Goal: Task Accomplishment & Management: Manage account settings

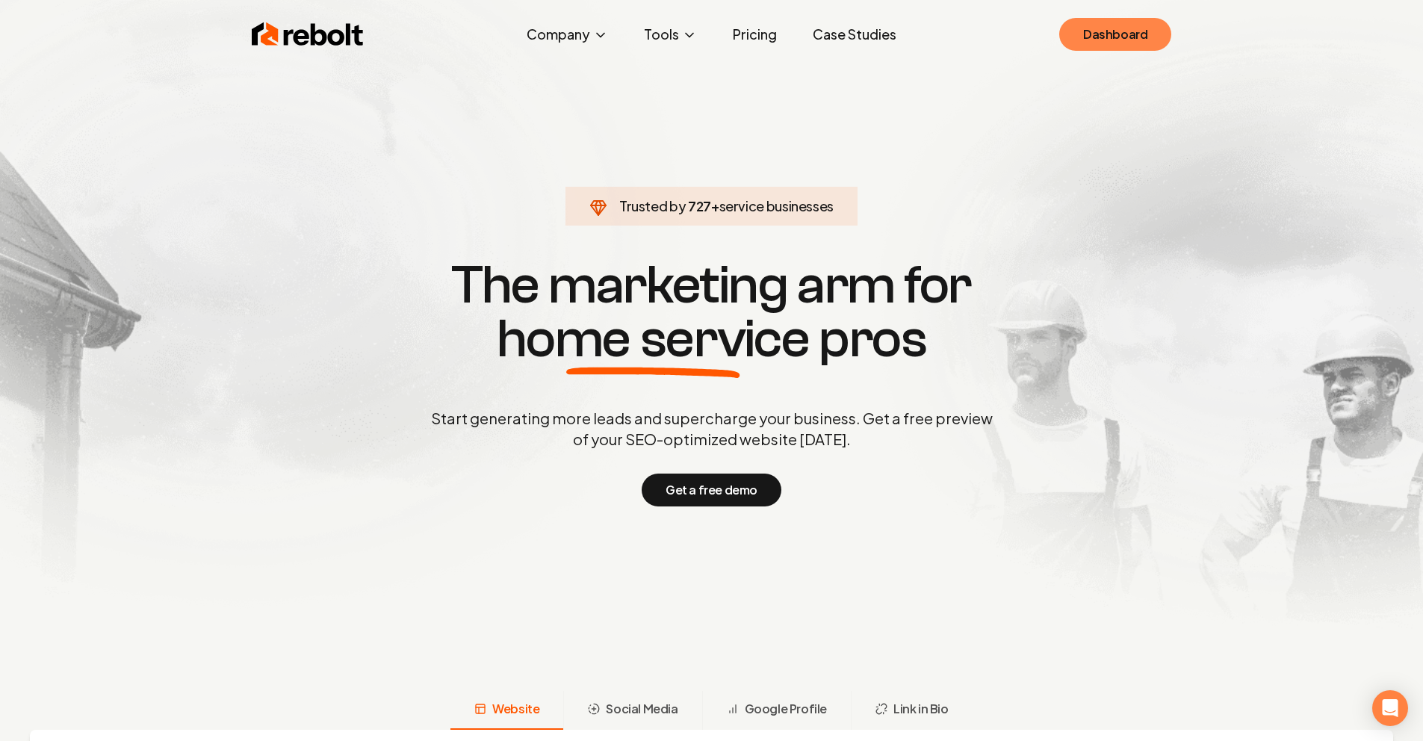
click at [1126, 28] on link "Dashboard" at bounding box center [1115, 34] width 112 height 33
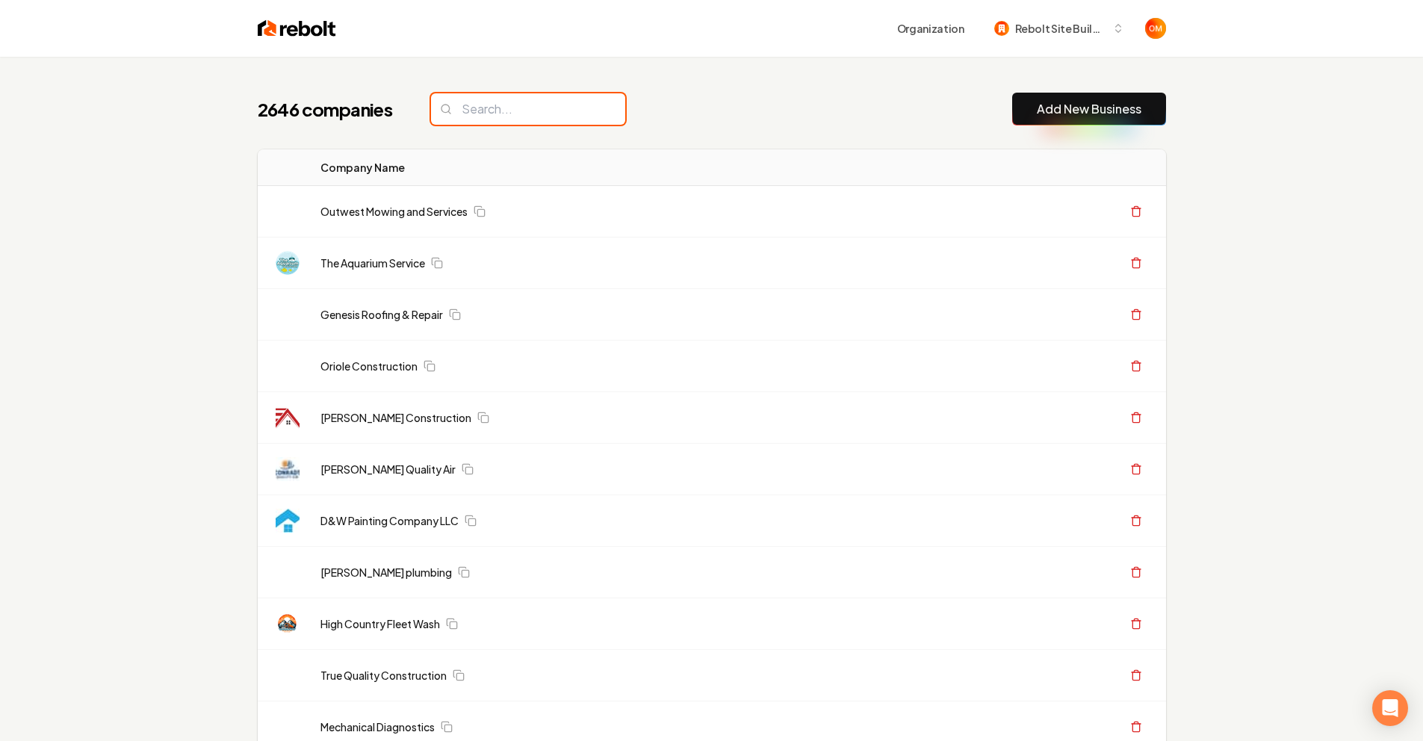
click at [495, 120] on input "search" at bounding box center [528, 108] width 194 height 31
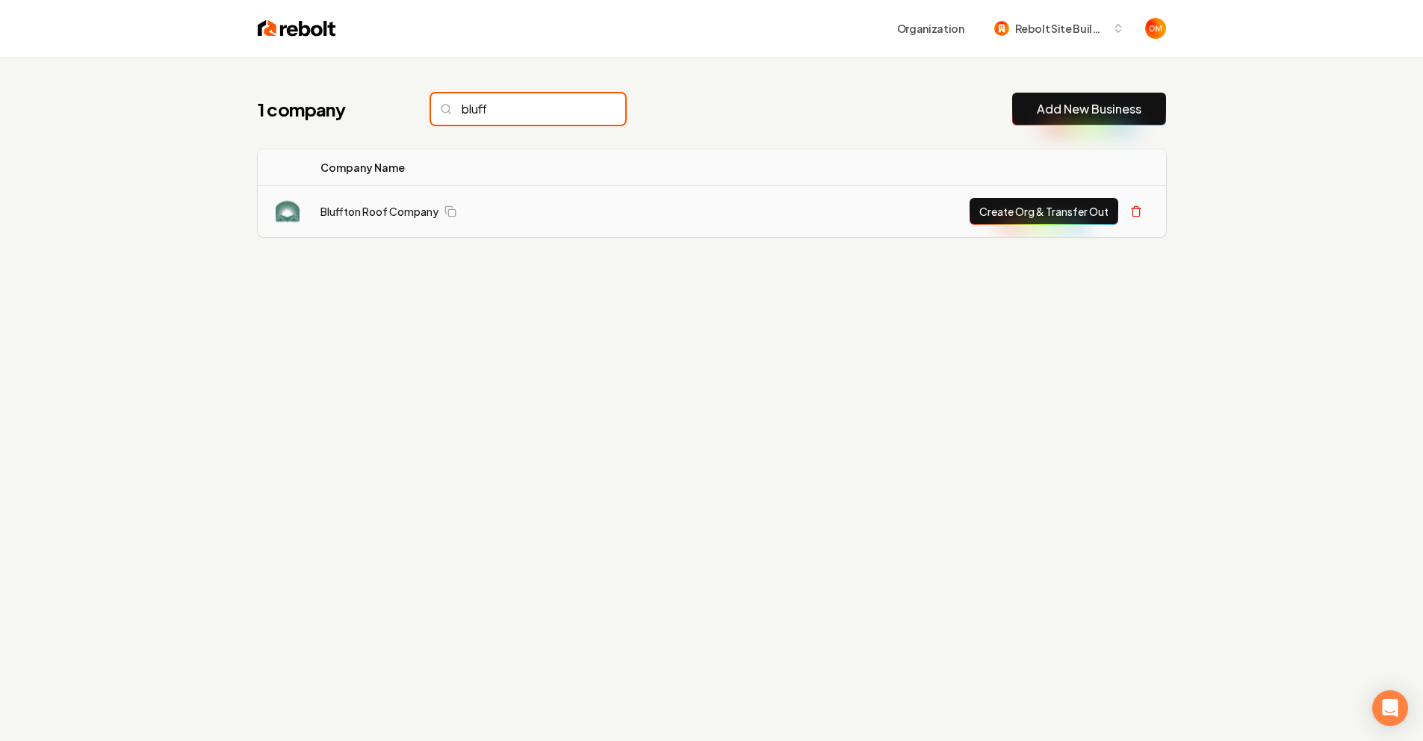
type input "bluff"
click at [359, 220] on td "Bluffton Roof Company" at bounding box center [493, 212] width 371 height 52
click at [362, 217] on link "Bluffton Roof Company" at bounding box center [379, 211] width 118 height 15
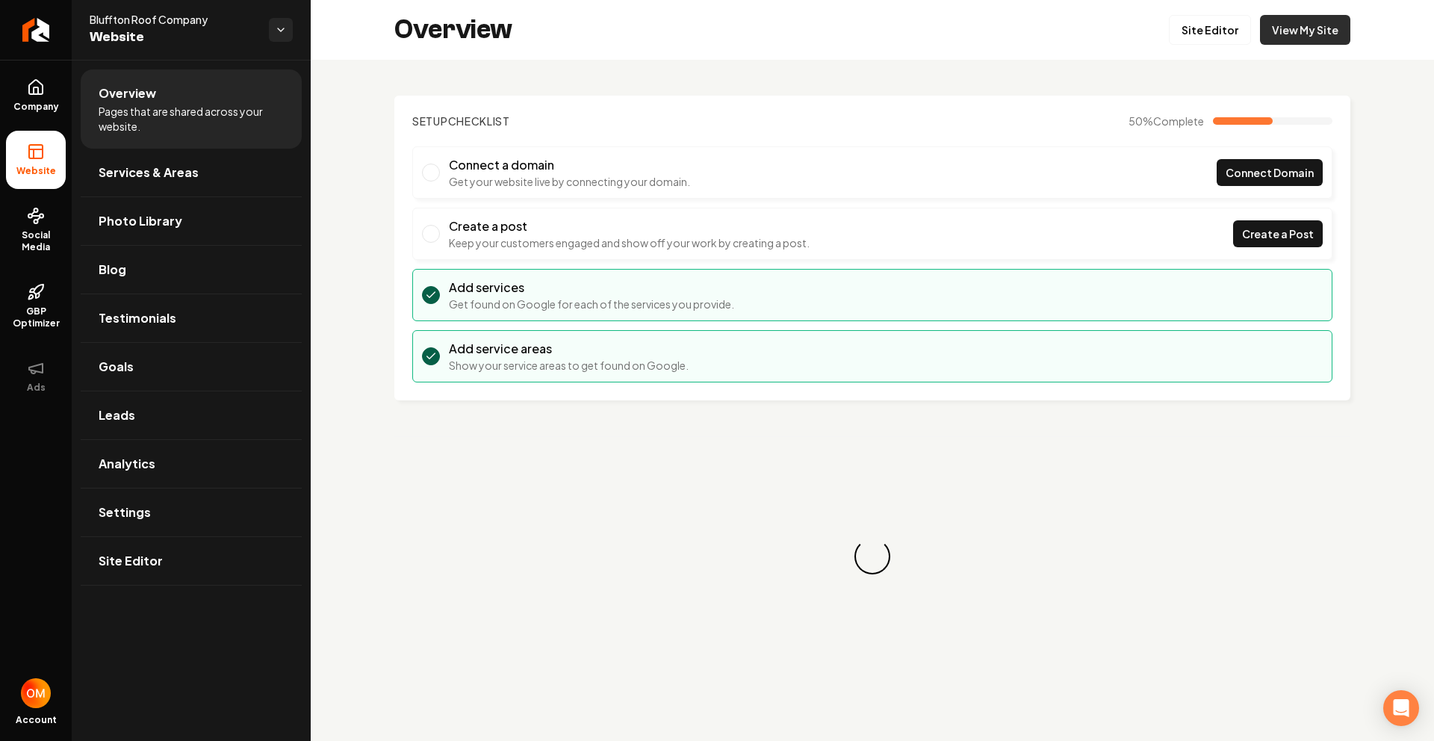
click at [1300, 34] on link "View My Site" at bounding box center [1305, 30] width 90 height 30
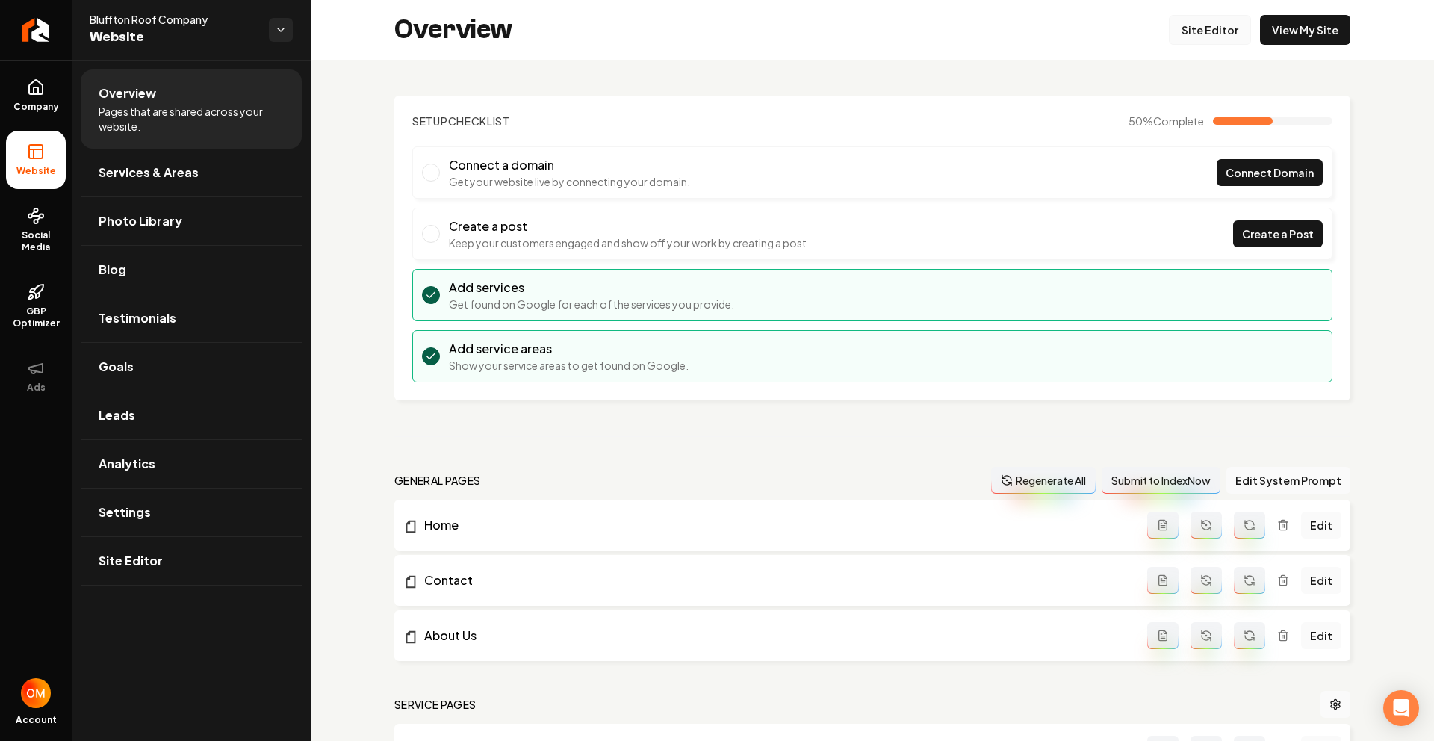
click at [1171, 34] on link "Site Editor" at bounding box center [1210, 30] width 82 height 30
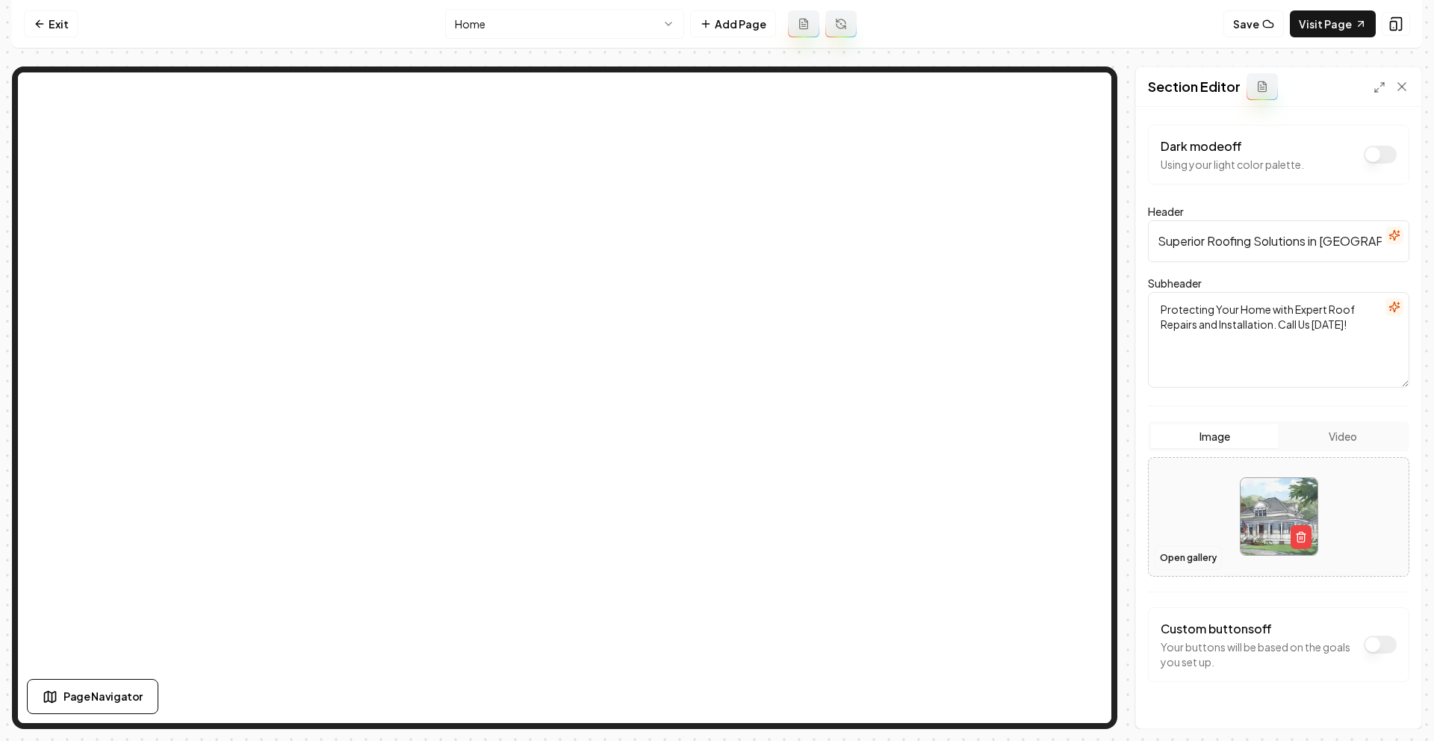
click at [1185, 564] on button "Open gallery" at bounding box center [1188, 558] width 67 height 24
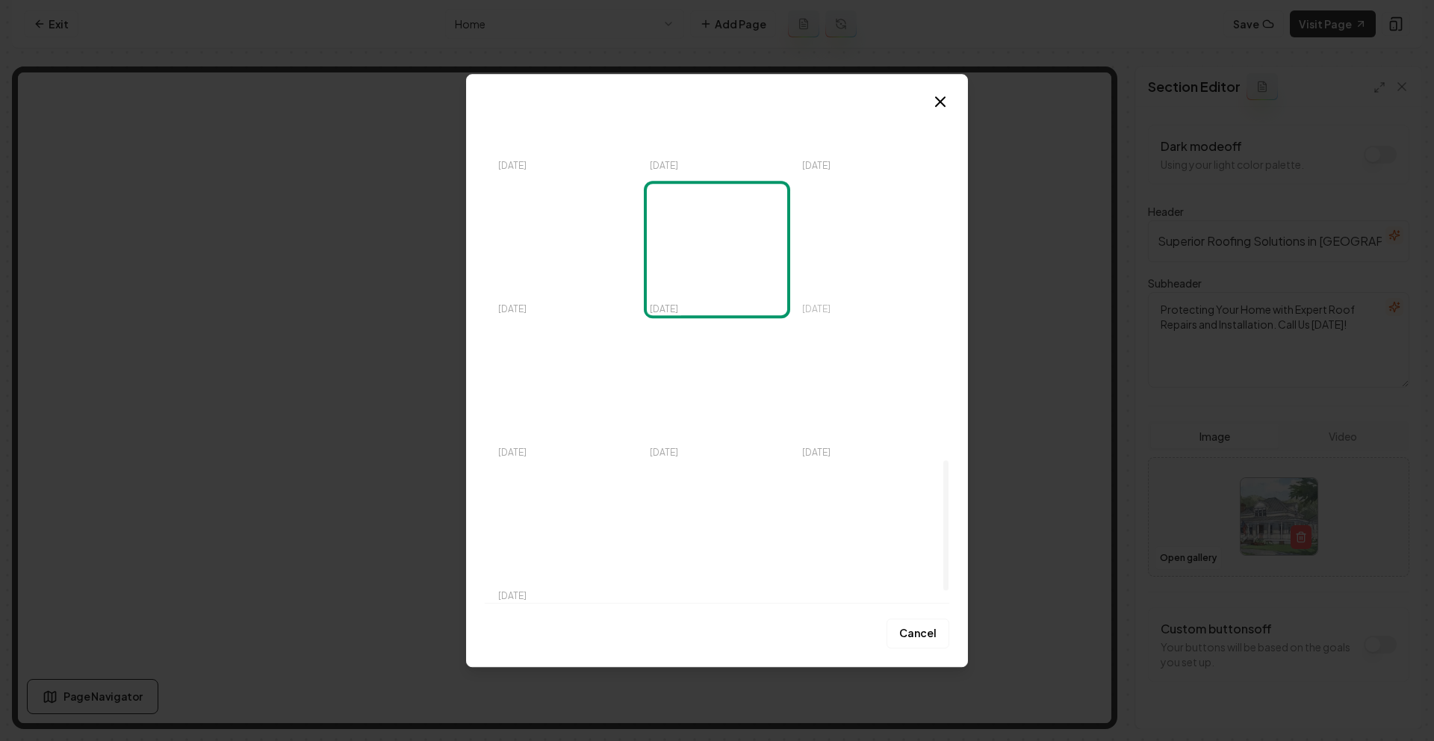
scroll to position [1408, 0]
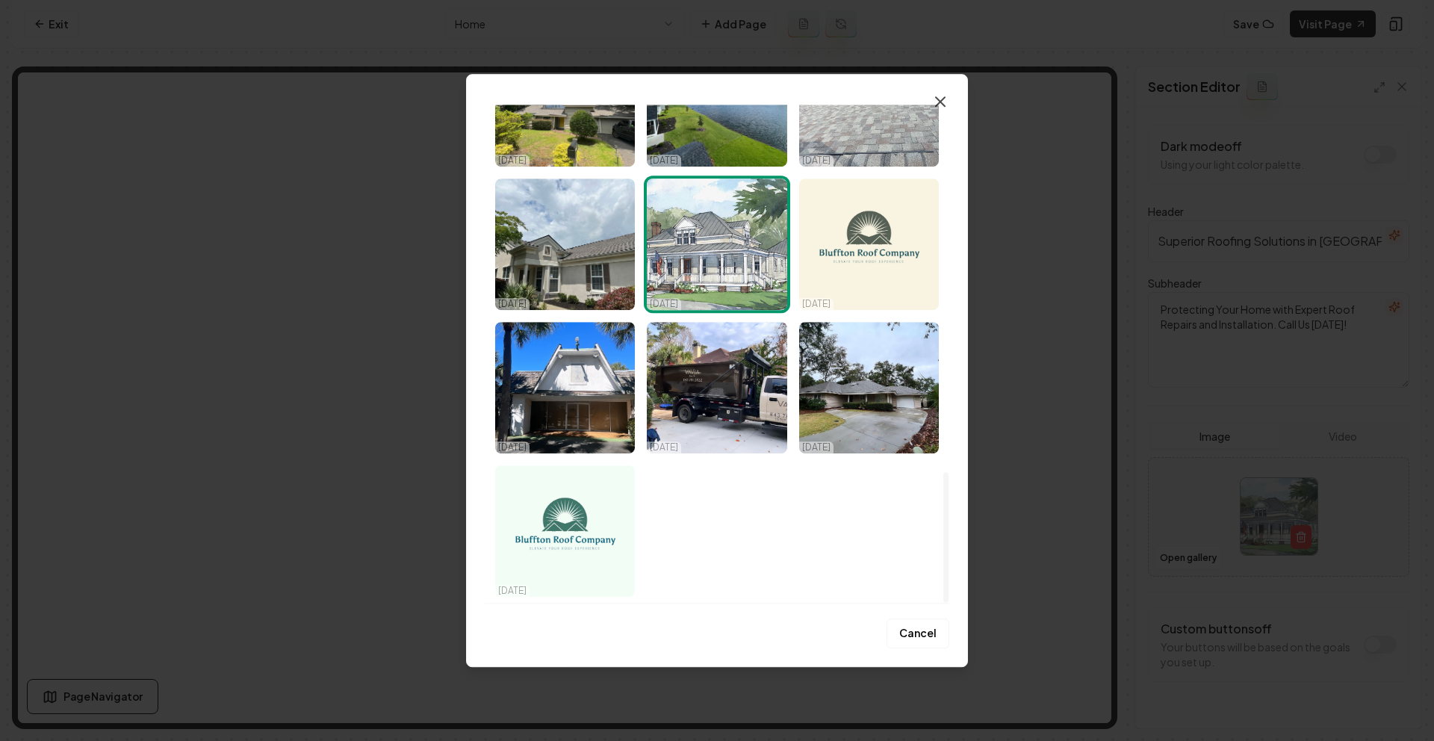
click at [936, 110] on icon "button" at bounding box center [940, 102] width 18 height 18
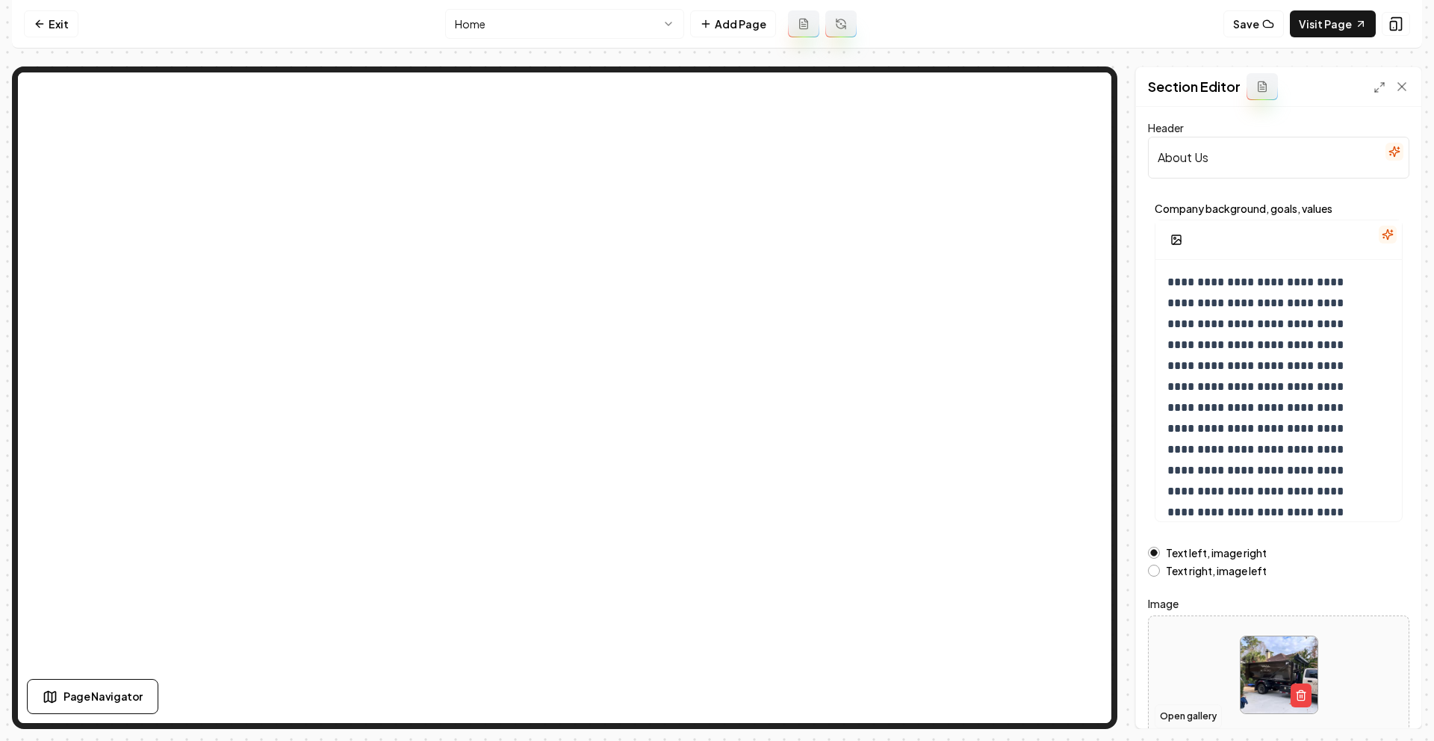
click at [1187, 715] on button "Open gallery" at bounding box center [1188, 716] width 67 height 24
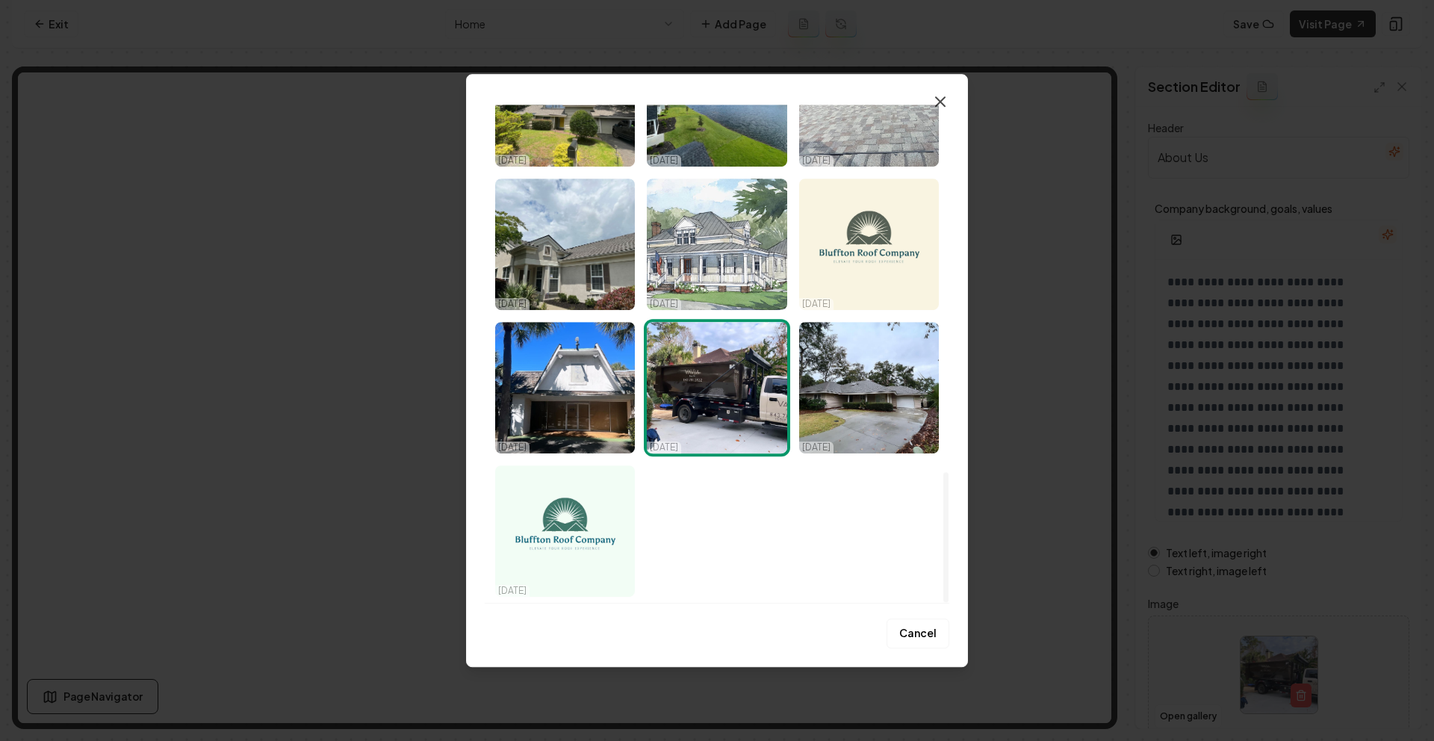
click at [934, 104] on icon "button" at bounding box center [940, 102] width 18 height 18
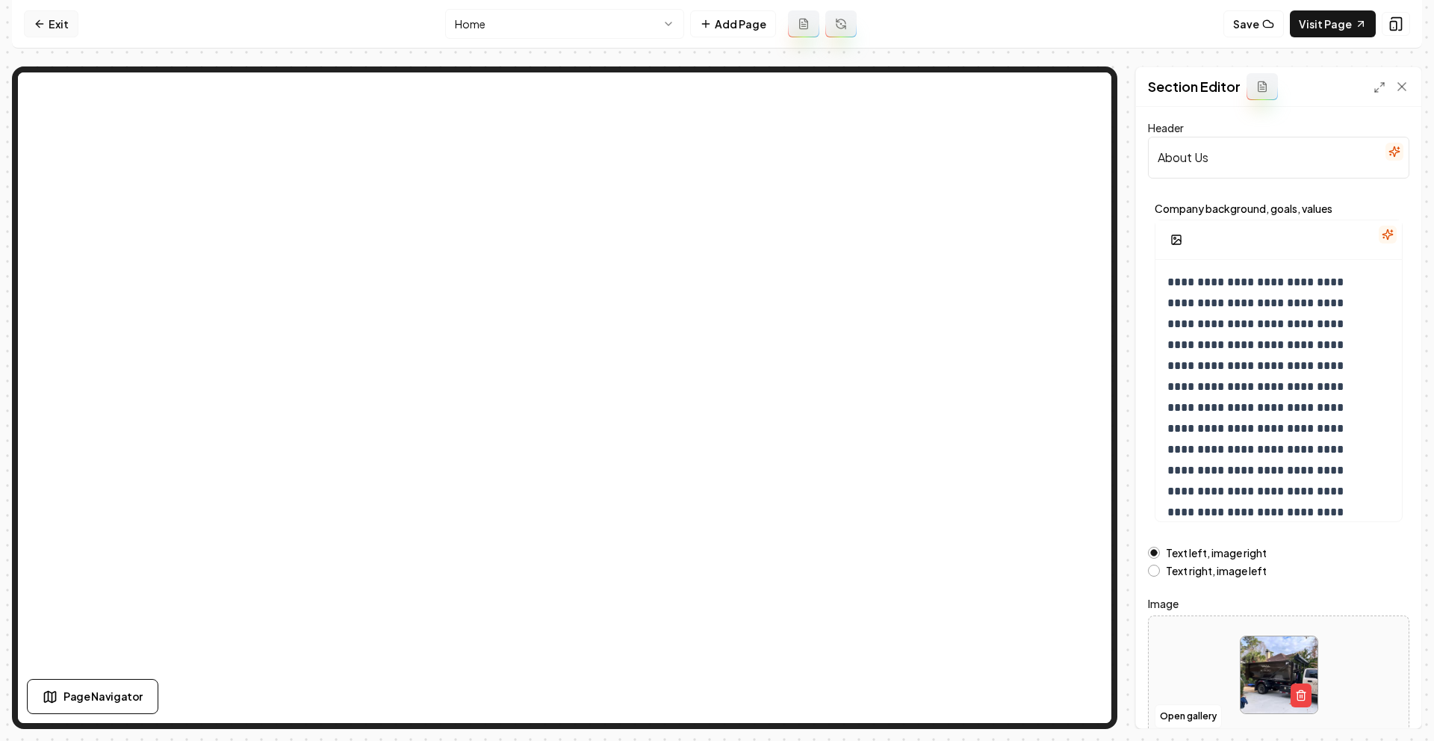
click at [49, 30] on link "Exit" at bounding box center [51, 23] width 55 height 27
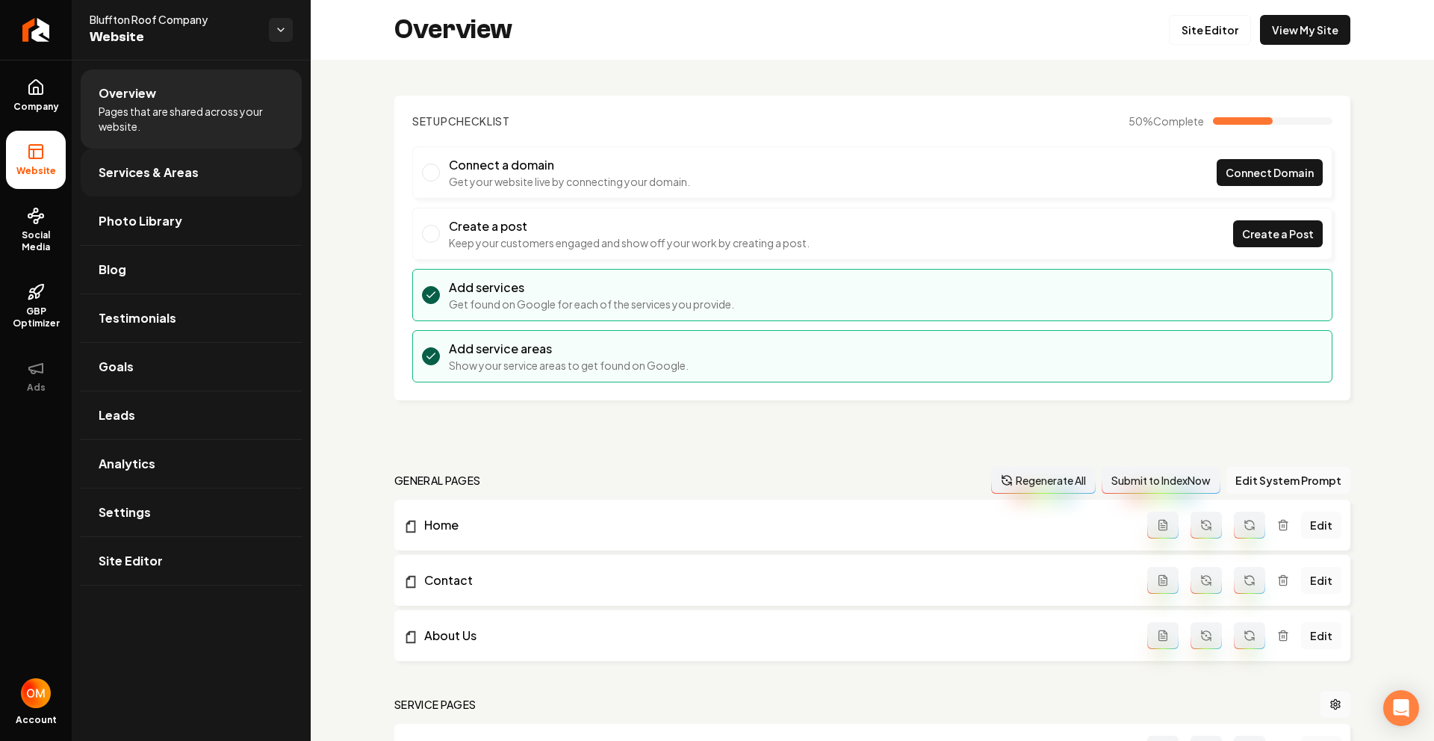
click at [174, 173] on span "Services & Areas" at bounding box center [149, 173] width 100 height 18
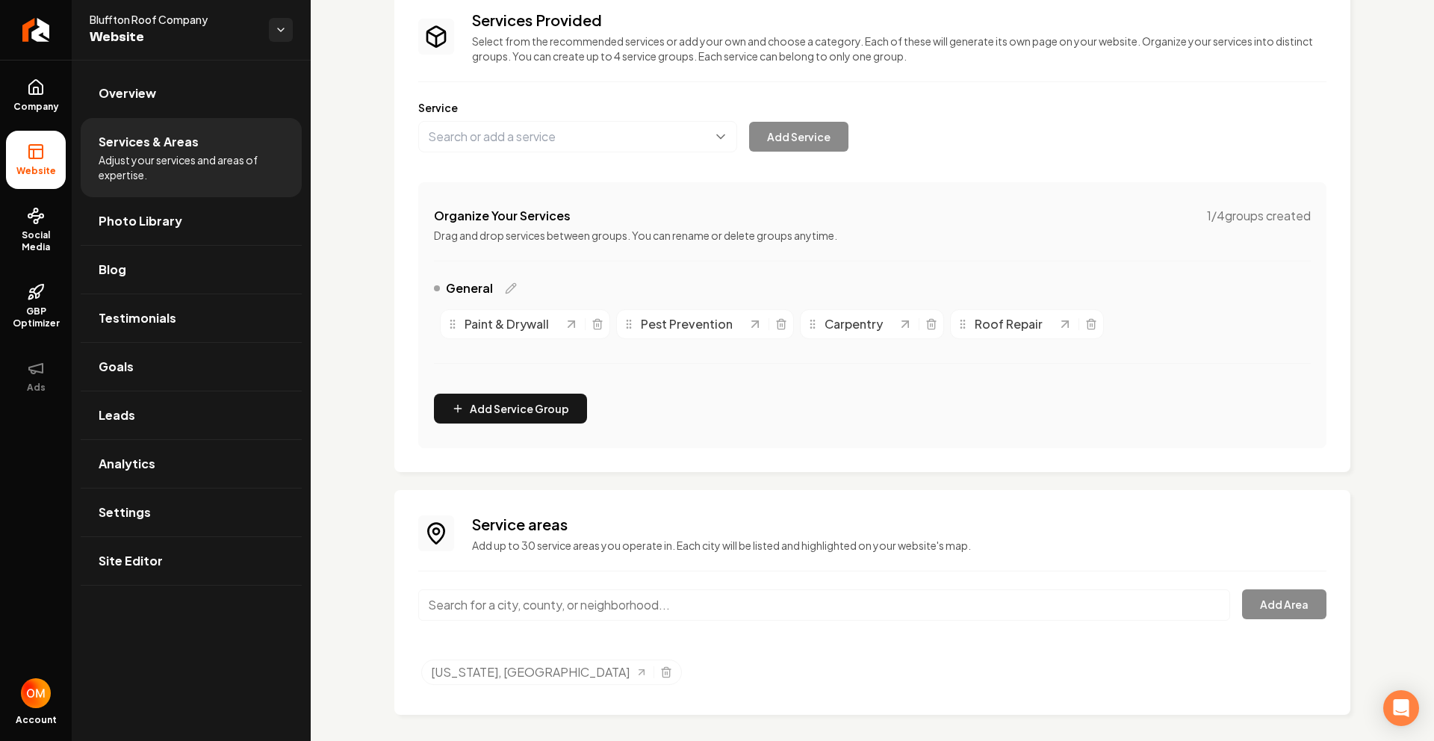
scroll to position [120, 0]
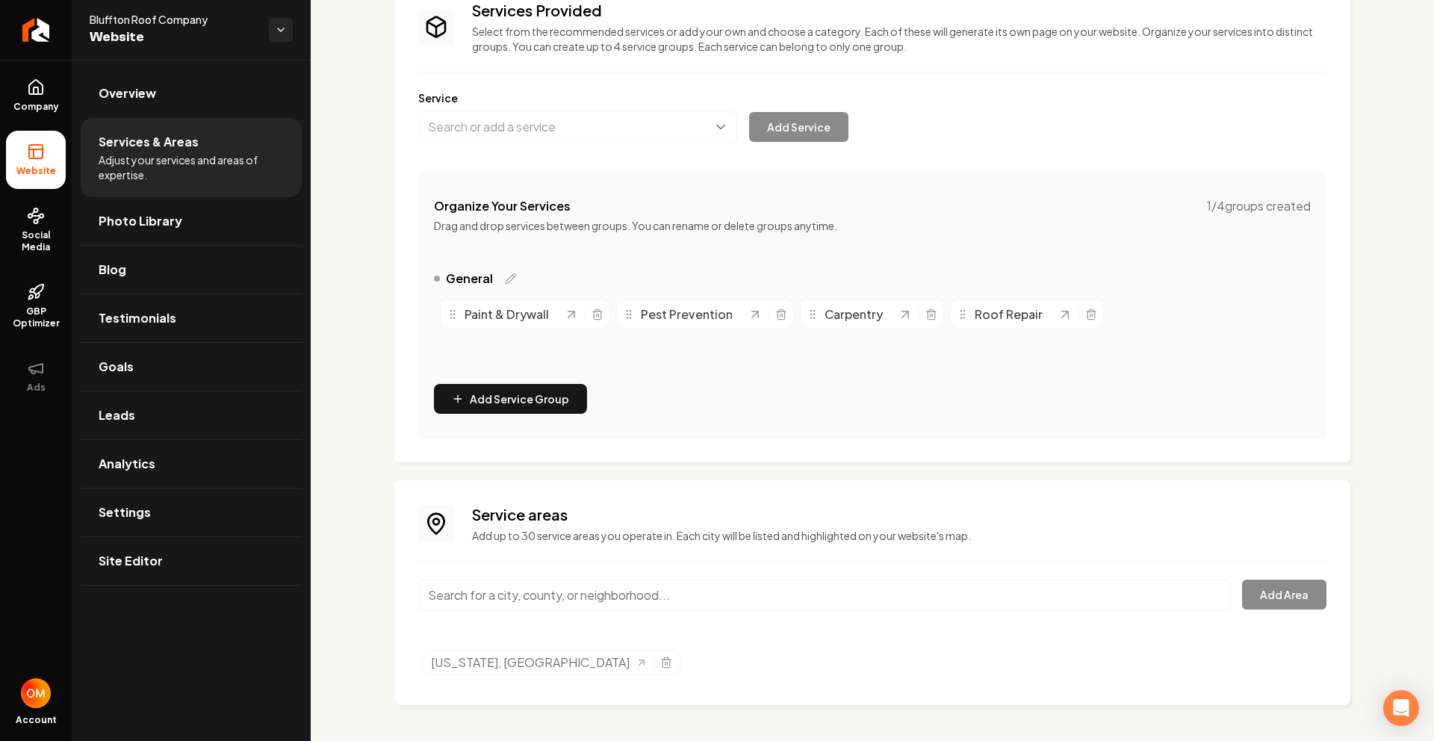
click at [546, 596] on input "Main content area" at bounding box center [824, 595] width 812 height 31
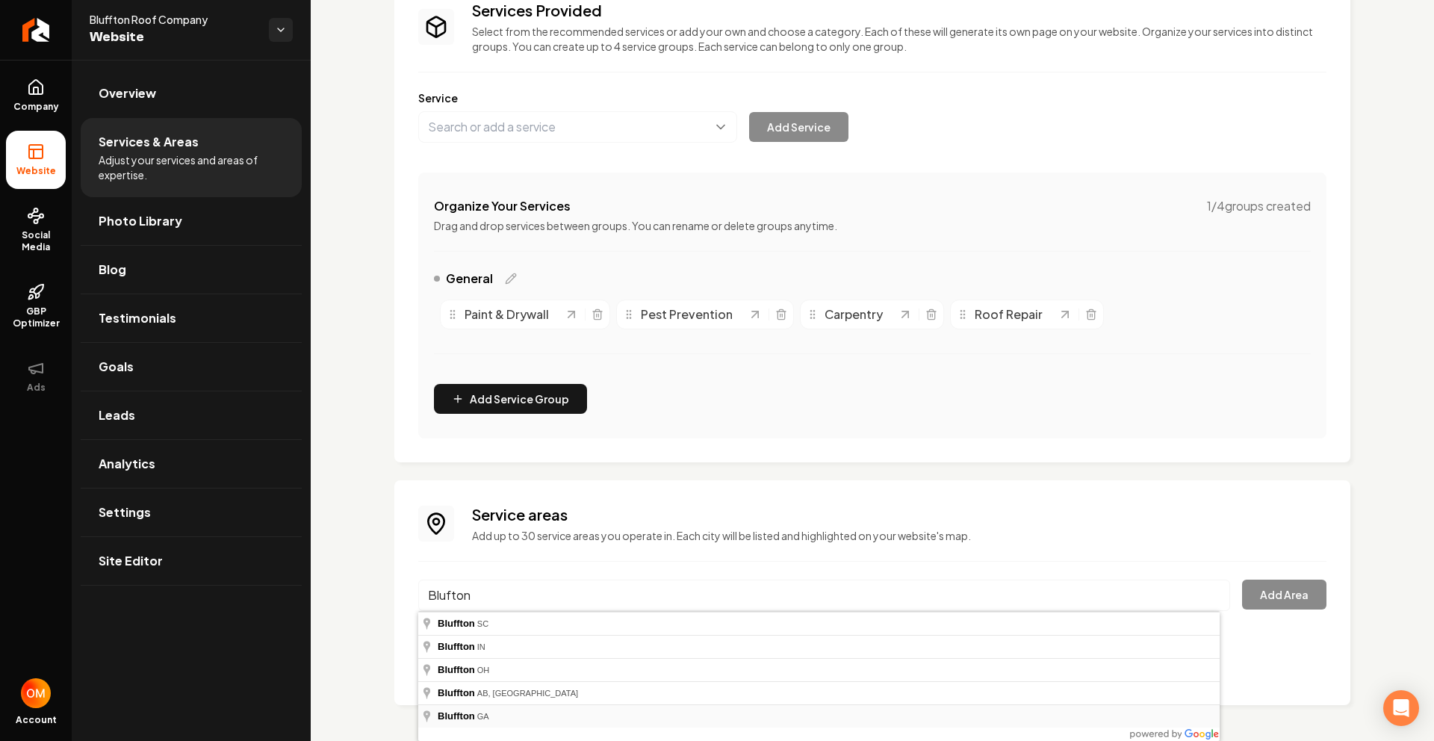
type input "[GEOGRAPHIC_DATA], [GEOGRAPHIC_DATA]"
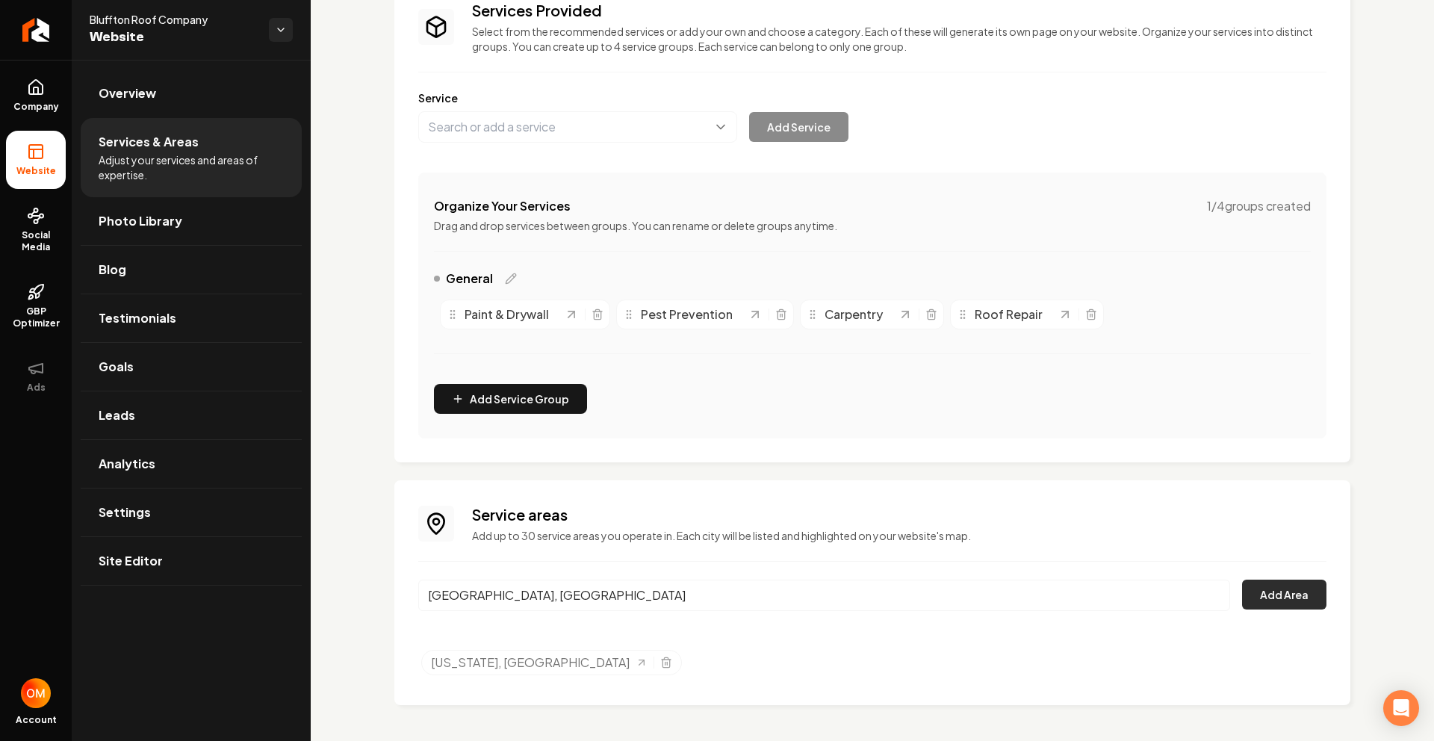
click at [1286, 586] on button "Add Area" at bounding box center [1284, 595] width 84 height 30
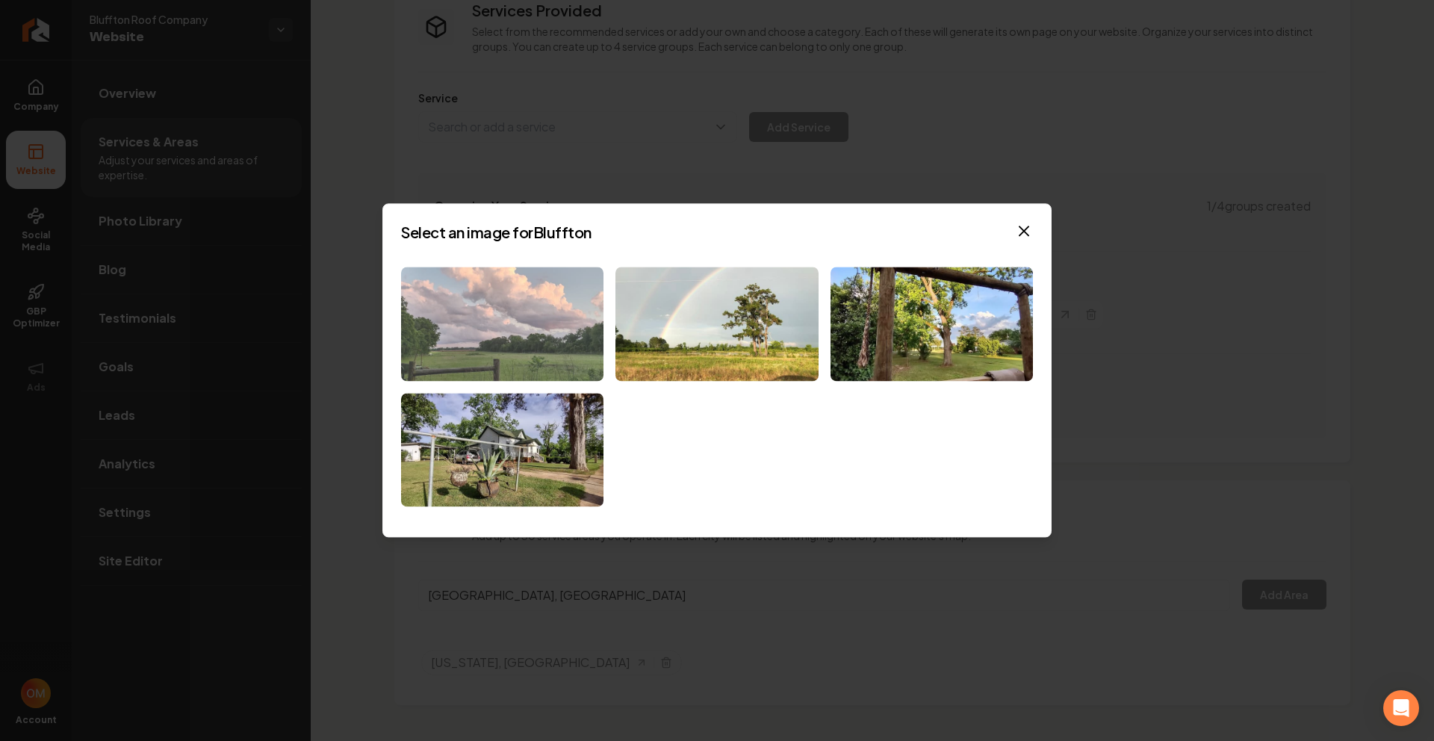
click at [585, 333] on img at bounding box center [502, 324] width 202 height 114
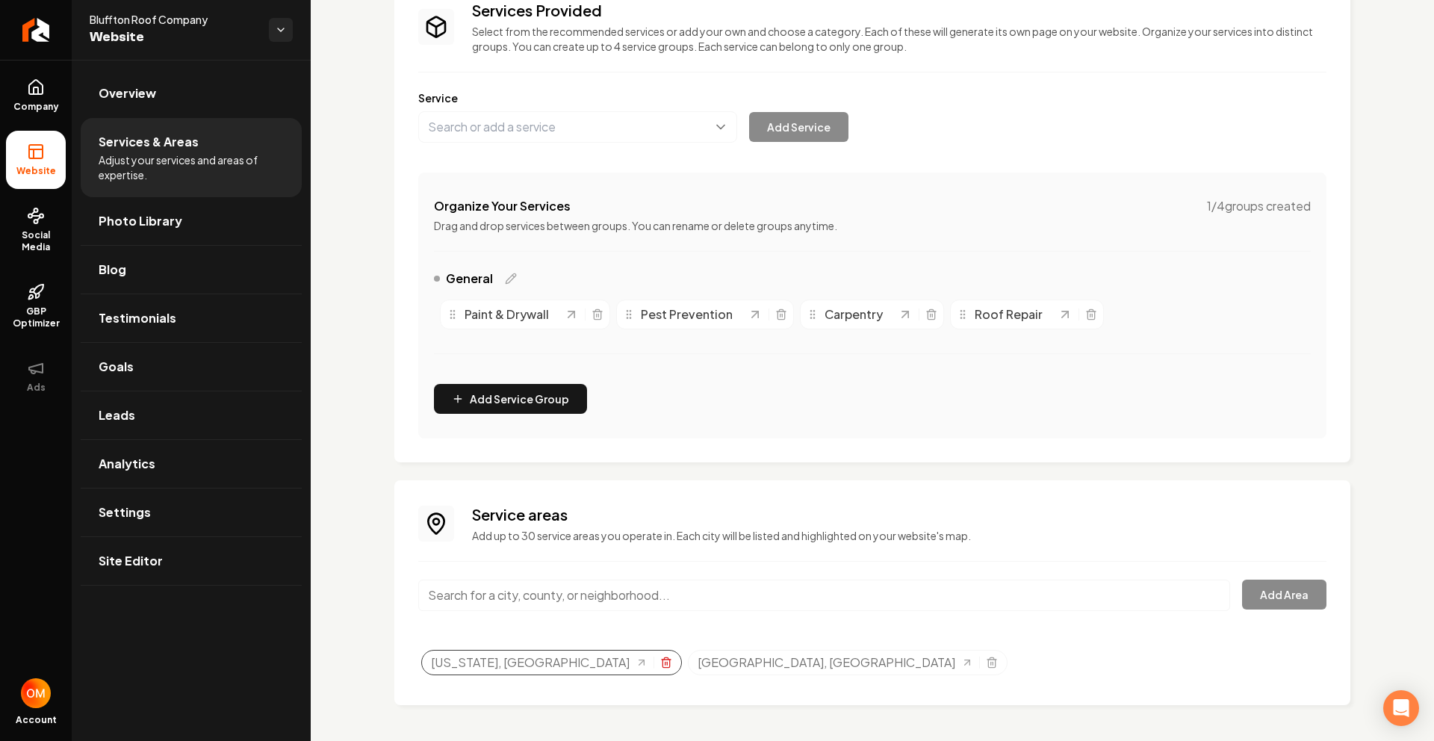
click at [660, 666] on icon "Selected tags" at bounding box center [666, 663] width 12 height 12
click at [547, 606] on input "Main content area" at bounding box center [824, 595] width 812 height 31
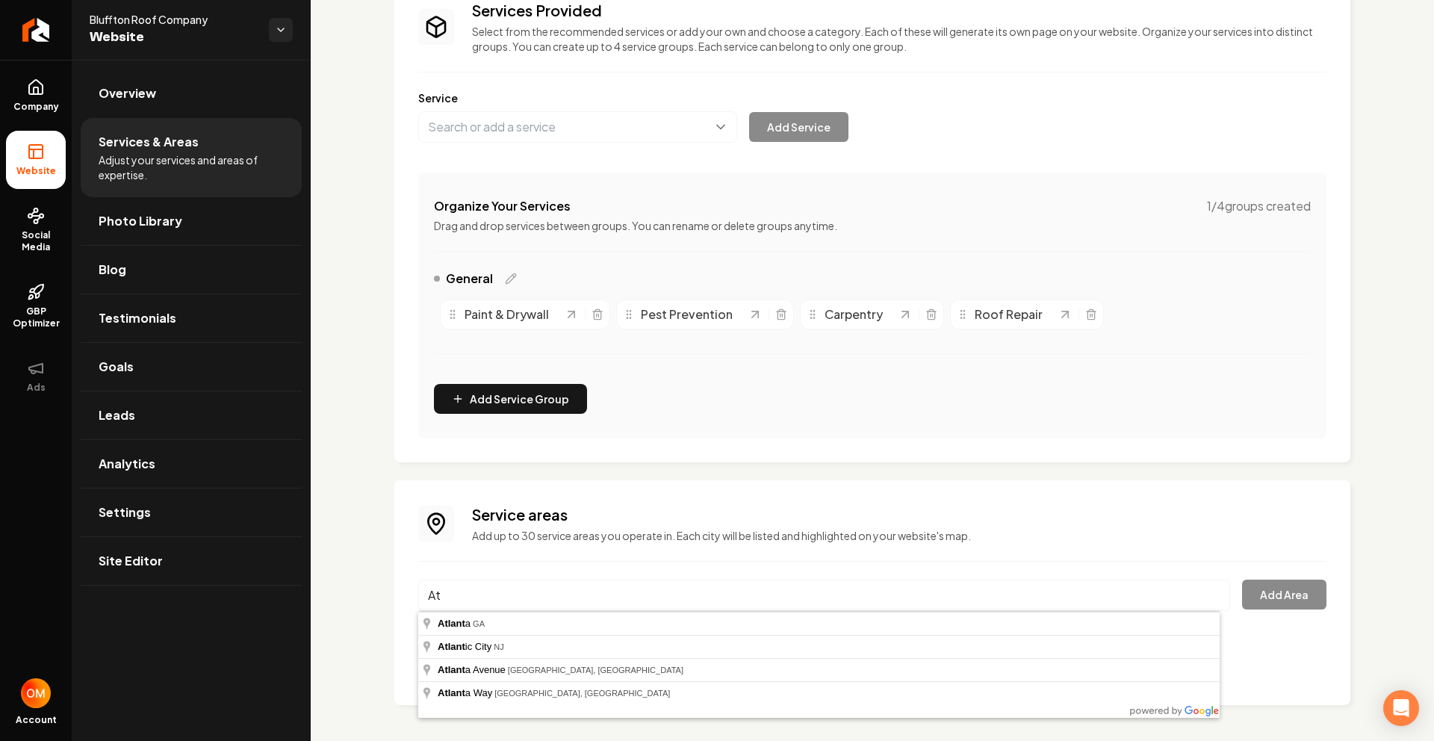
type input "A"
type input "[US_STATE]"
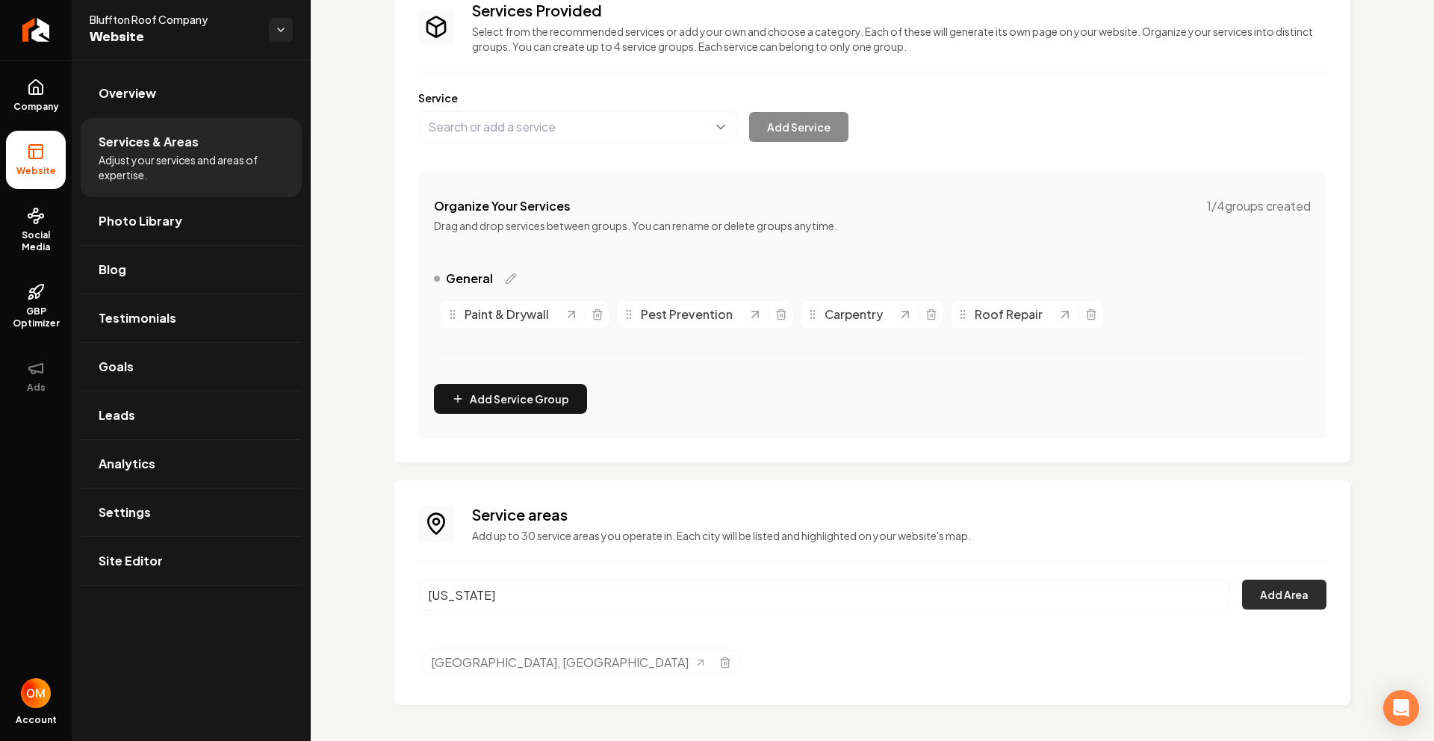
click at [1285, 599] on button "Add Area" at bounding box center [1284, 595] width 84 height 30
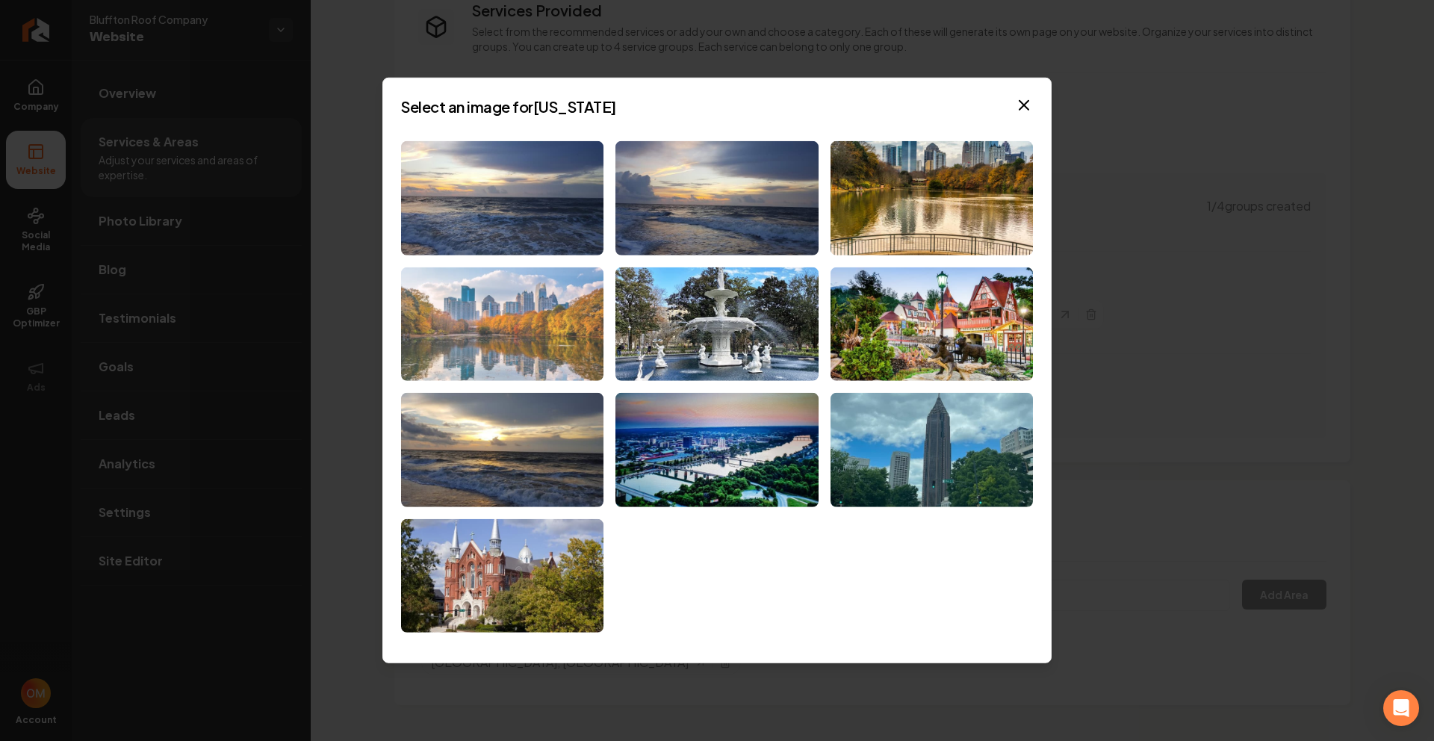
click at [539, 311] on img at bounding box center [502, 324] width 202 height 114
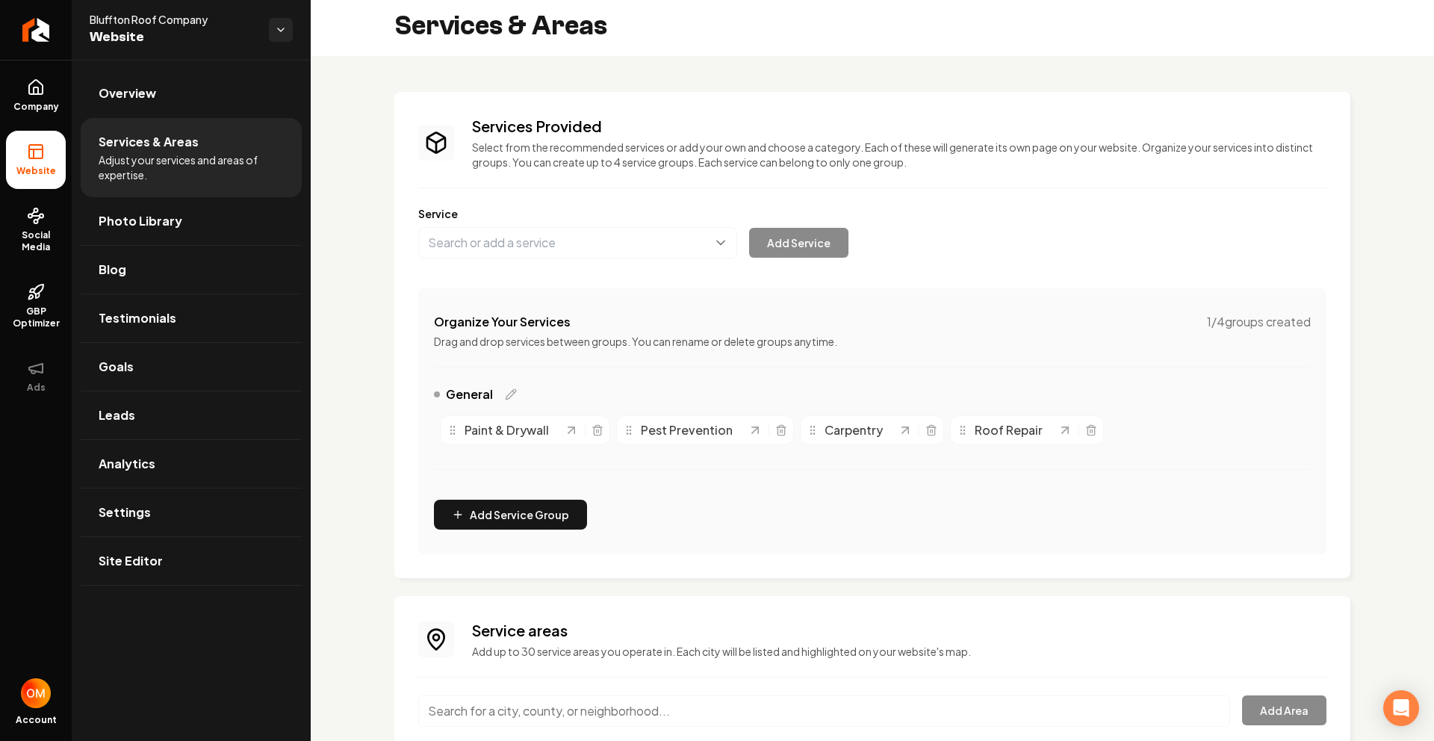
scroll to position [0, 0]
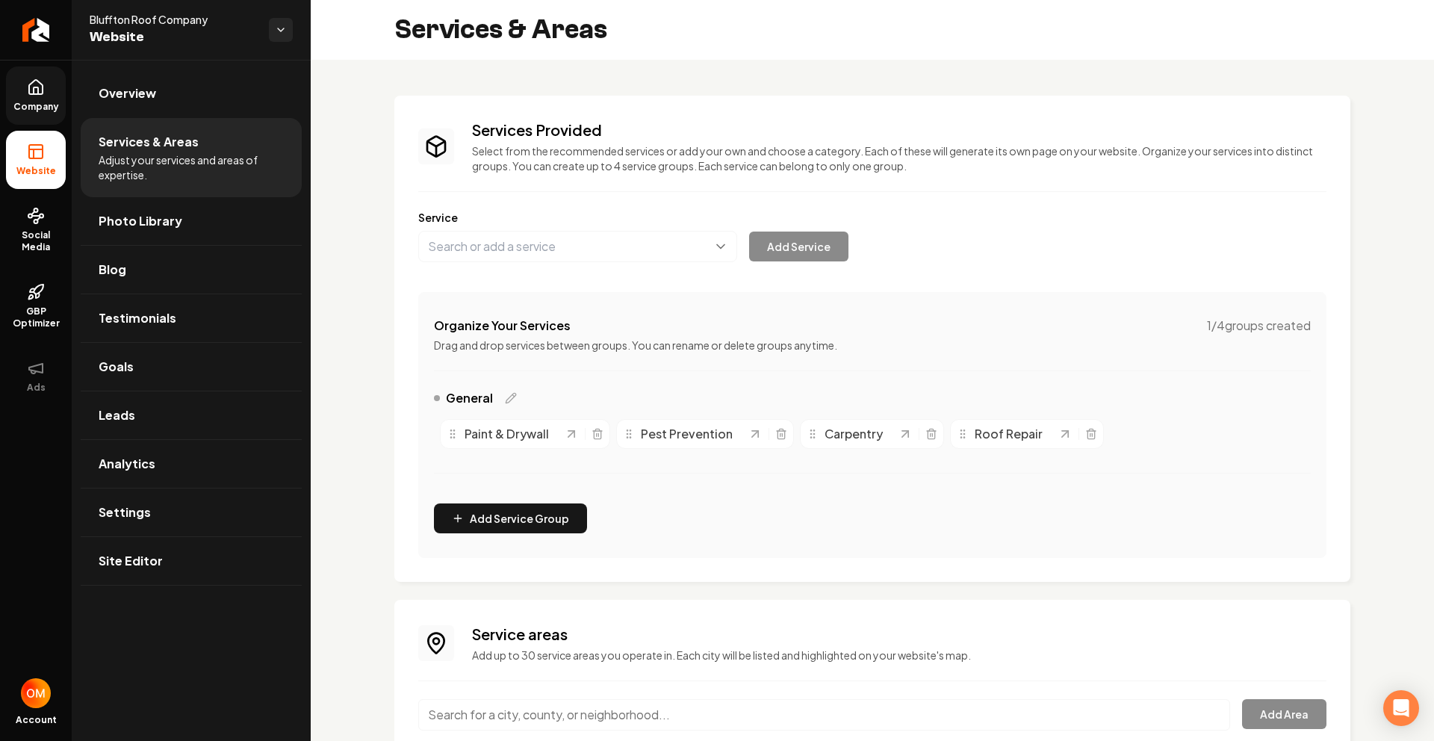
drag, startPoint x: 27, startPoint y: 78, endPoint x: 47, endPoint y: 84, distance: 21.0
click at [27, 78] on icon at bounding box center [36, 87] width 18 height 18
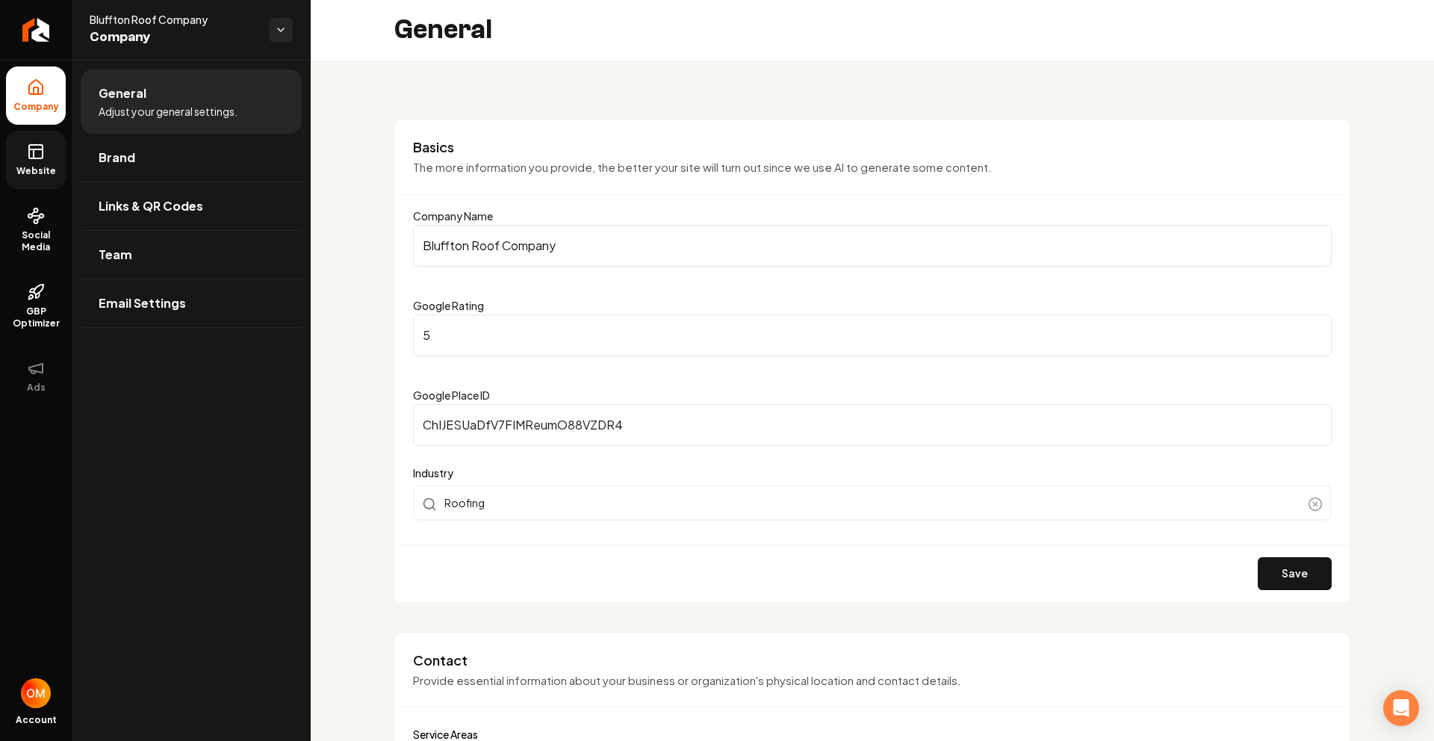
click at [37, 162] on link "Website" at bounding box center [36, 160] width 60 height 58
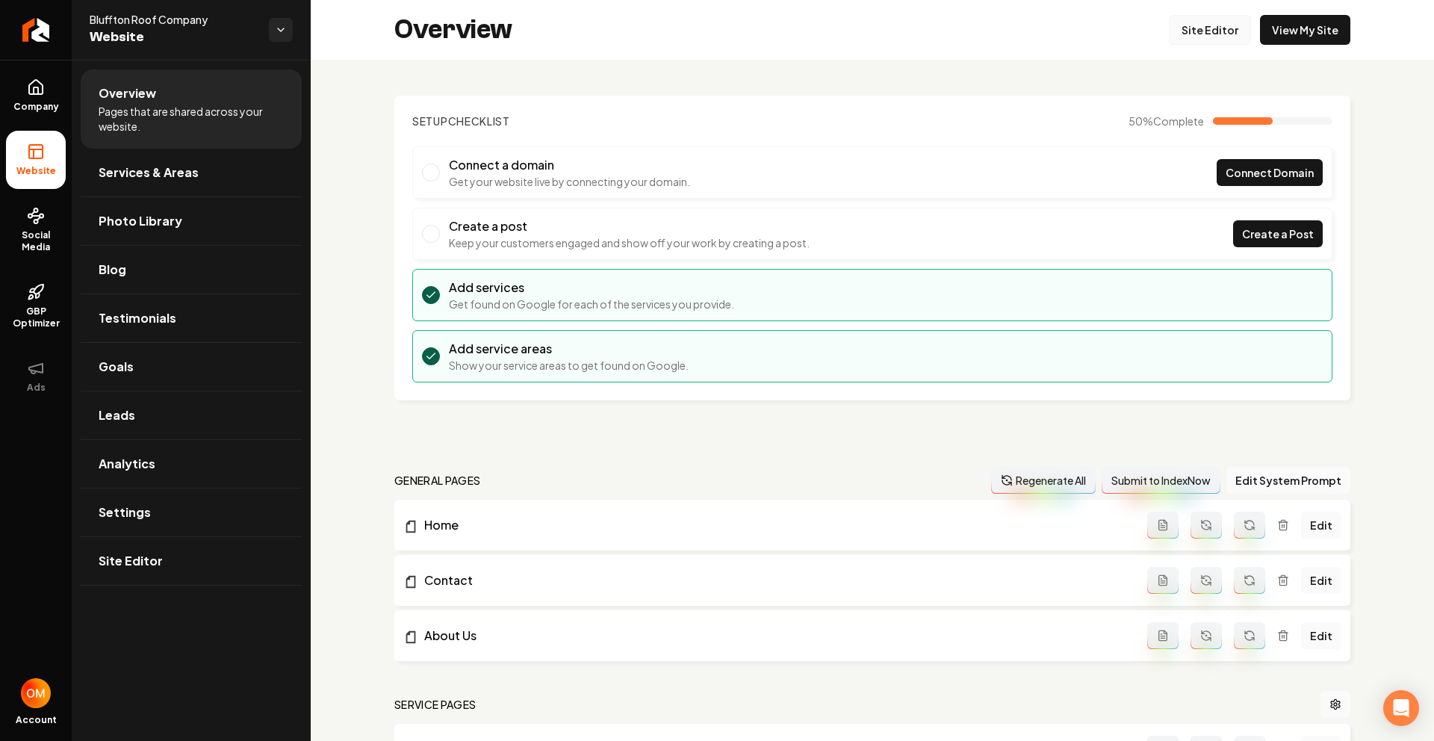
click at [1200, 35] on link "Site Editor" at bounding box center [1210, 30] width 82 height 30
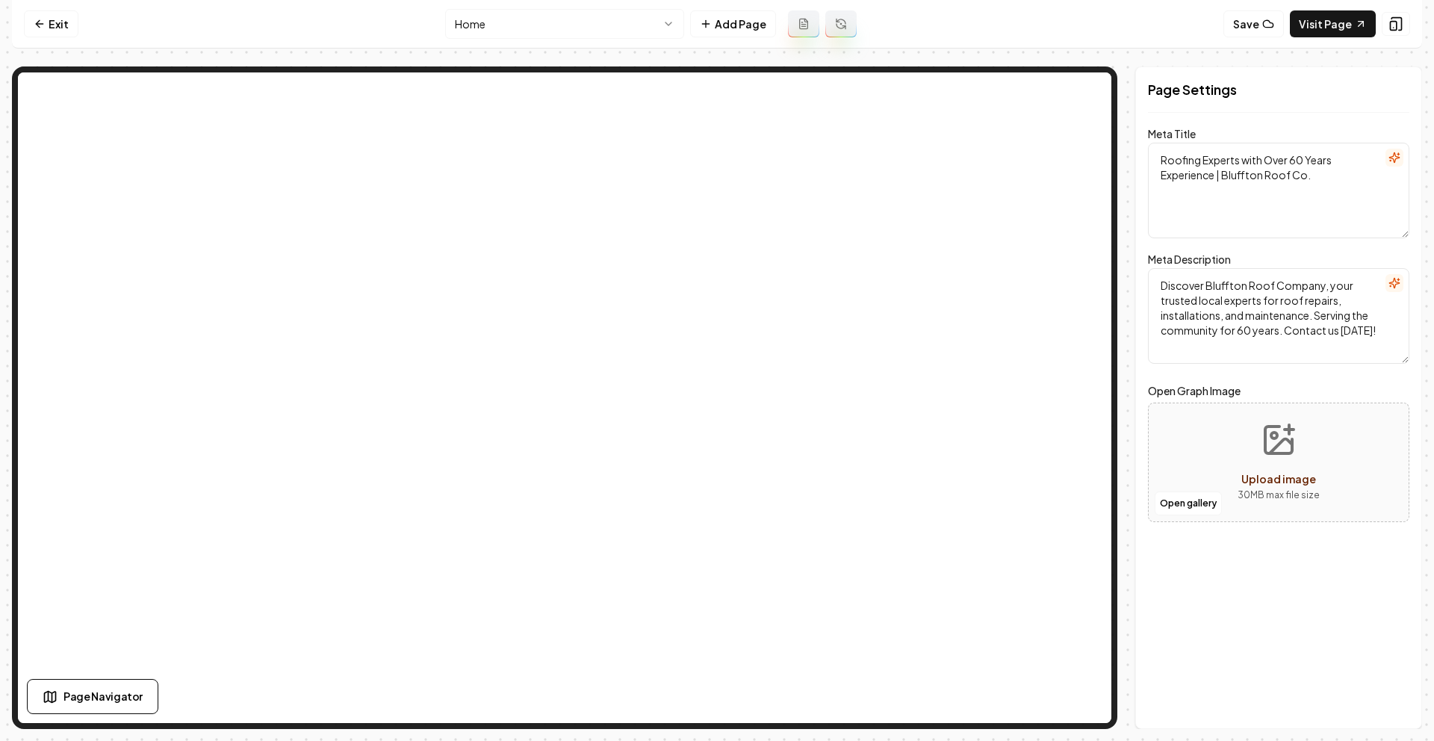
click at [534, 10] on html "Computer Required This feature is only available on a computer. Please switch t…" at bounding box center [717, 370] width 1434 height 741
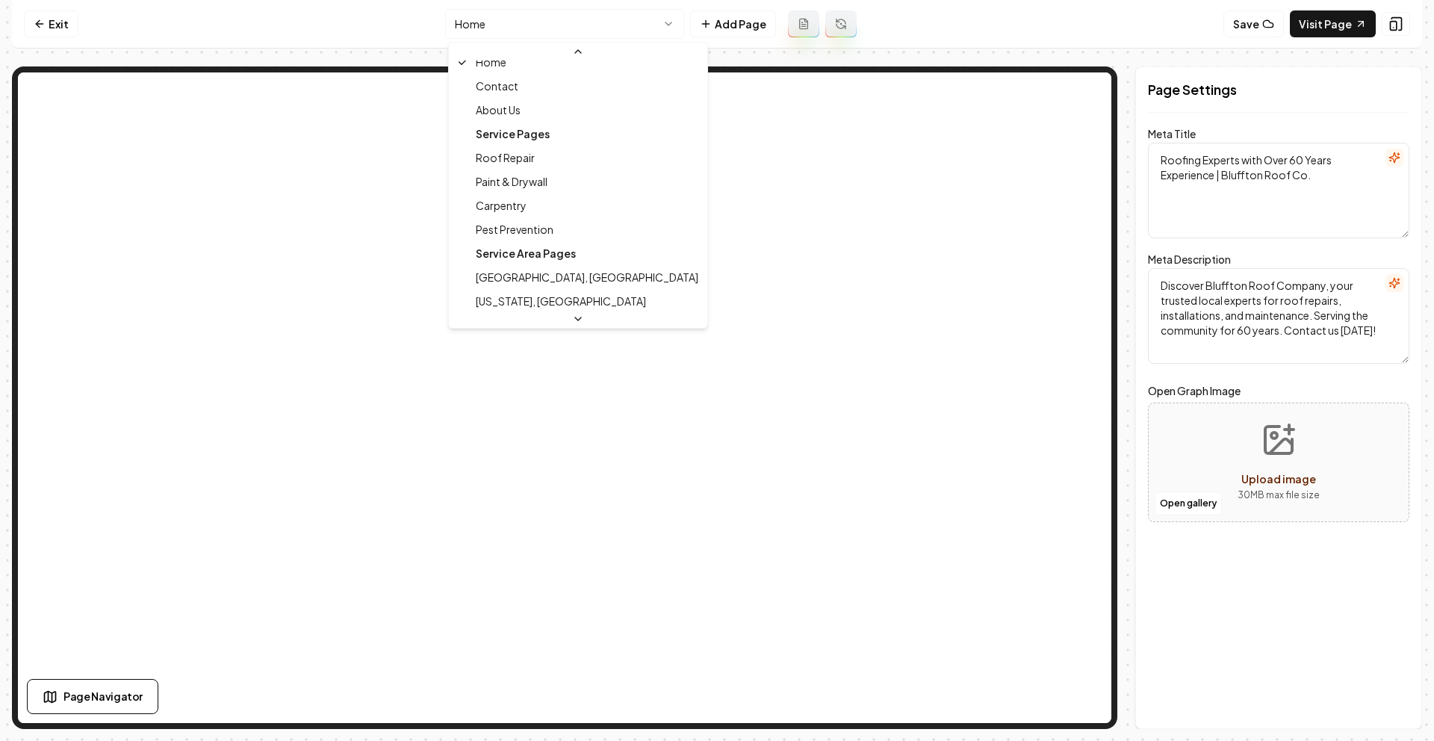
scroll to position [25, 0]
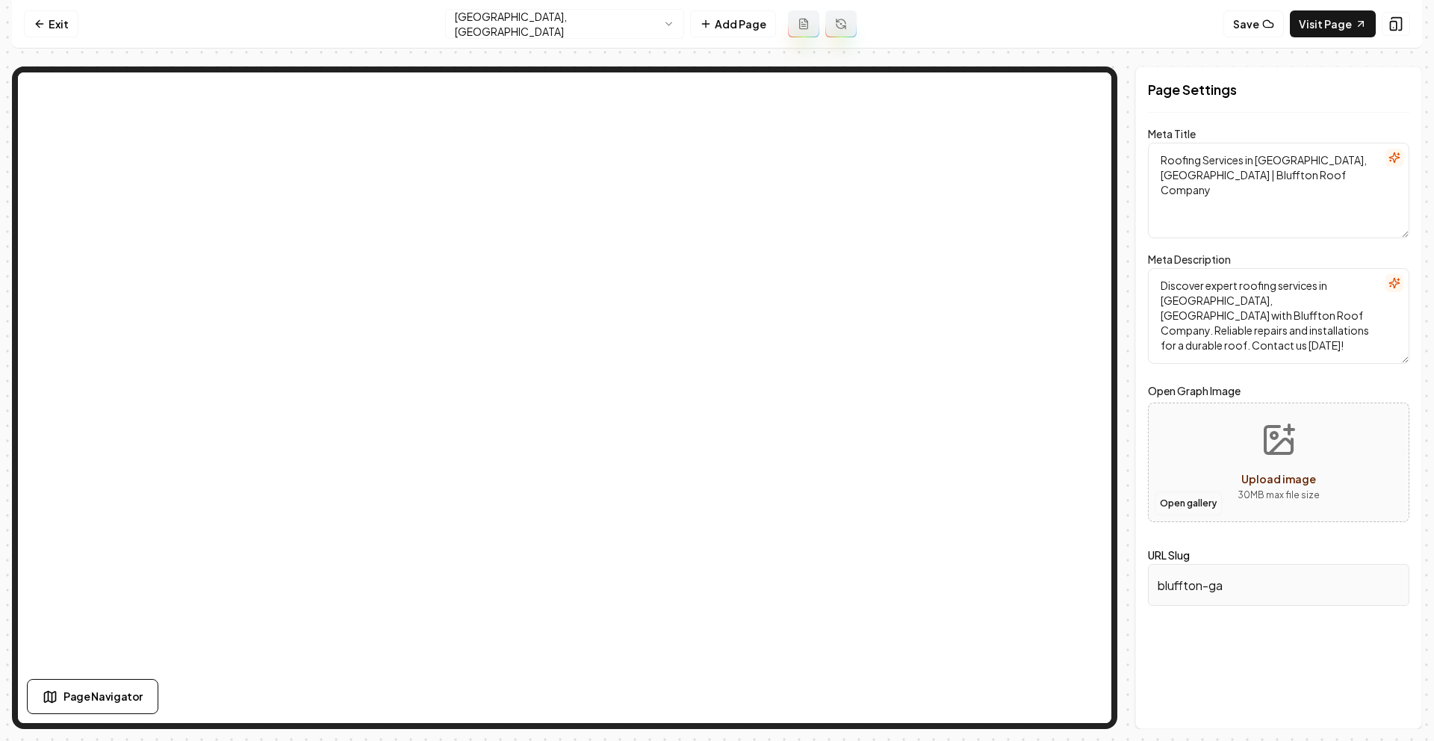
click at [1194, 503] on button "Open gallery" at bounding box center [1188, 503] width 67 height 24
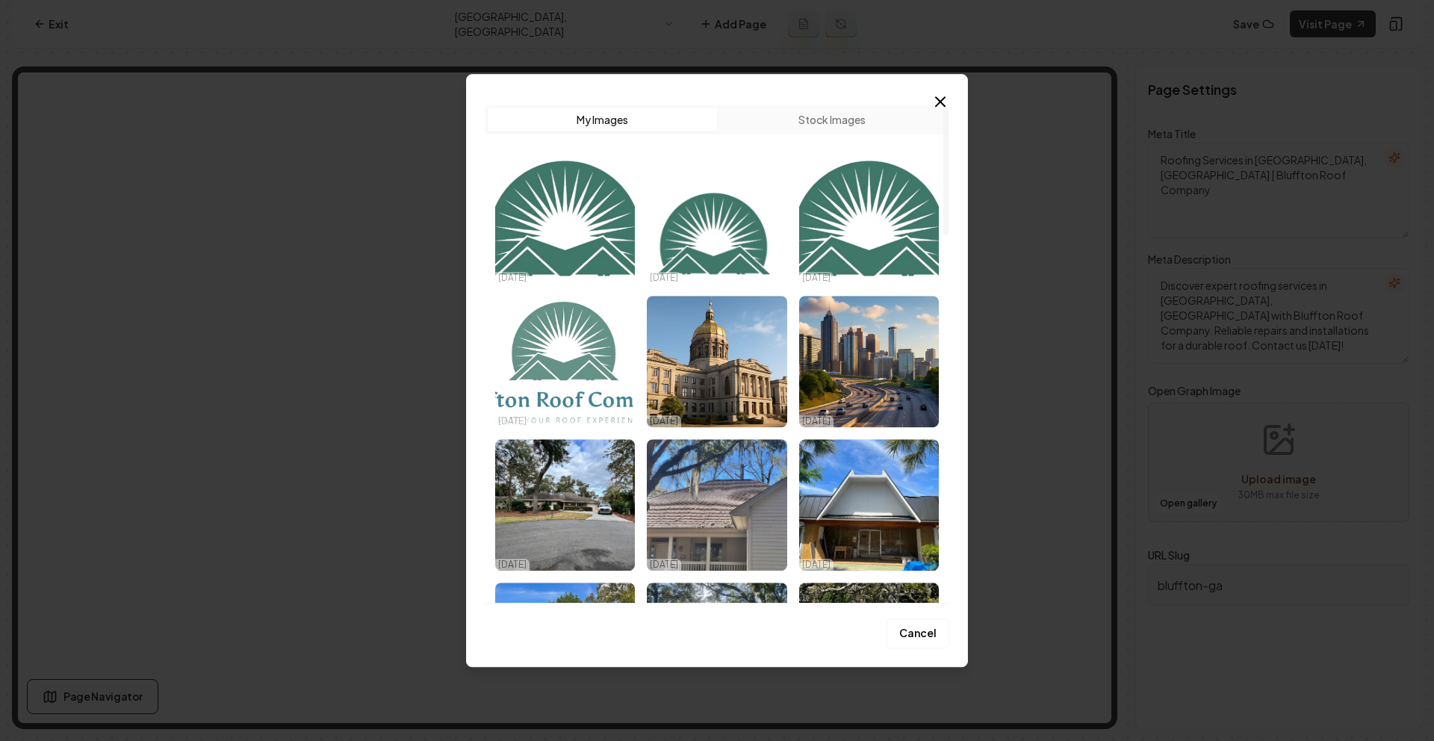
click at [601, 359] on img "Select image image_68e8364d5c7cd75eb8b2fb1a.png" at bounding box center [565, 361] width 140 height 131
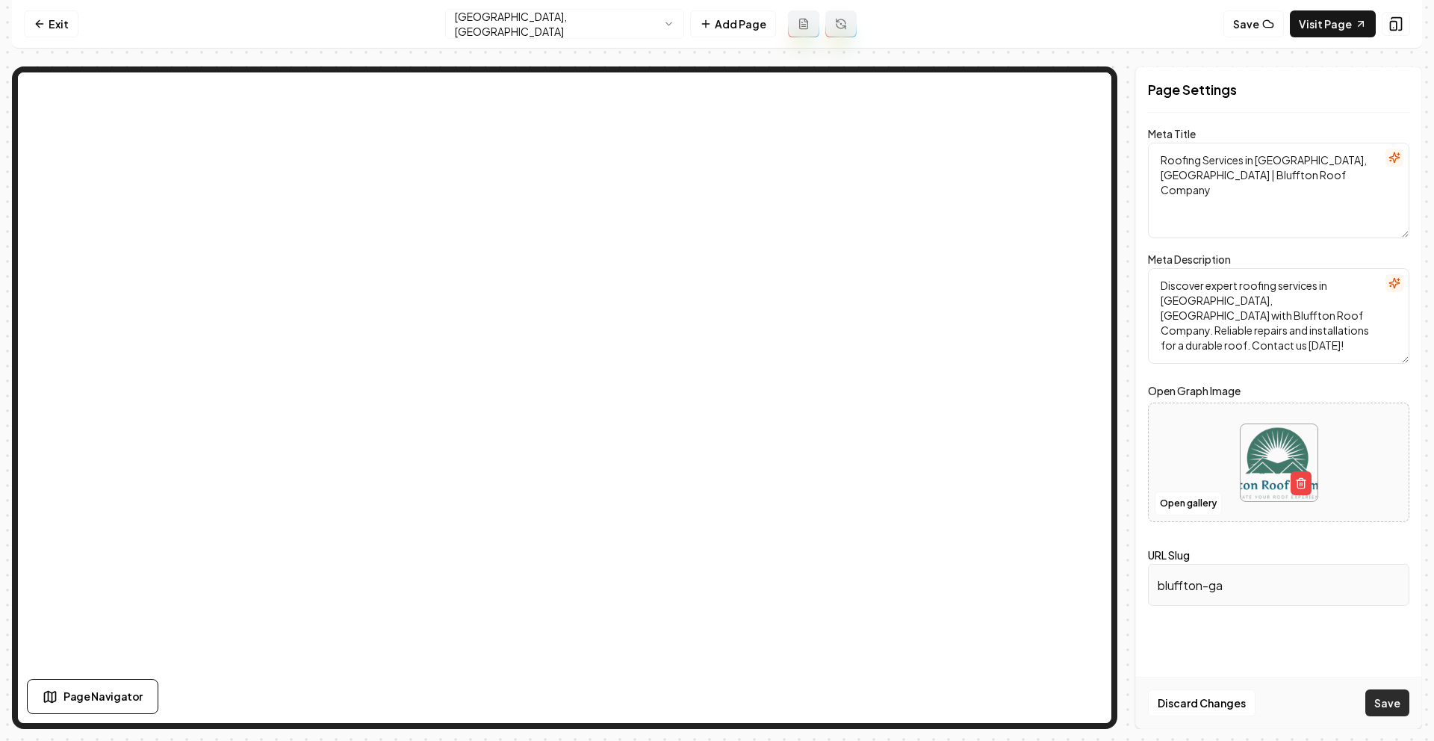
click at [1389, 692] on button "Save" at bounding box center [1387, 702] width 44 height 27
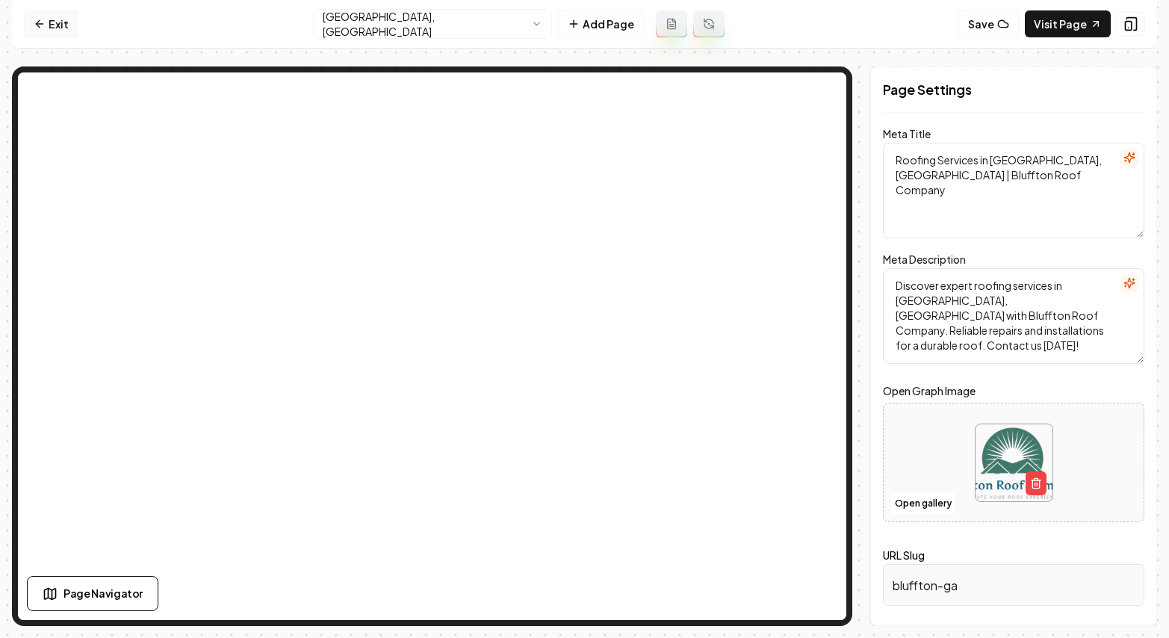
click at [32, 28] on link "Exit" at bounding box center [51, 23] width 55 height 27
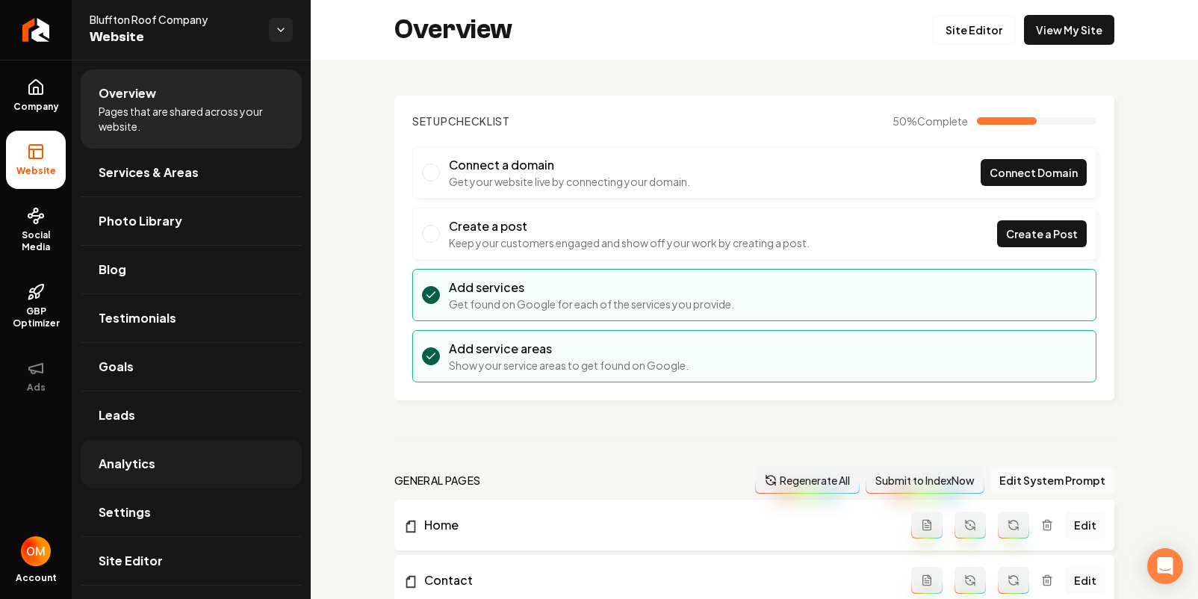
click at [179, 457] on link "Analytics" at bounding box center [191, 464] width 221 height 48
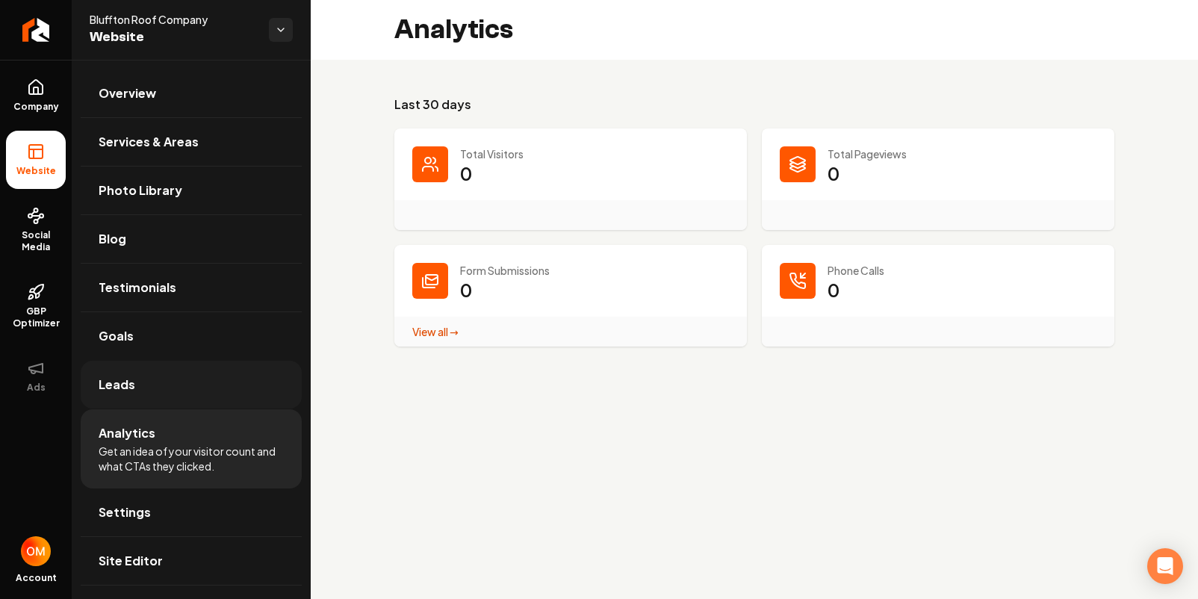
click at [230, 381] on link "Leads" at bounding box center [191, 385] width 221 height 48
